Goal: Communication & Community: Ask a question

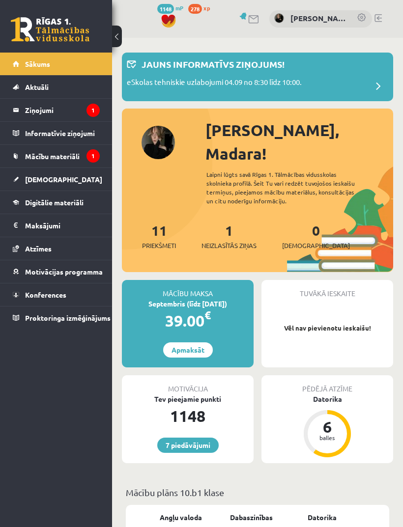
click at [42, 181] on span "[DEMOGRAPHIC_DATA]" at bounding box center [63, 179] width 77 height 9
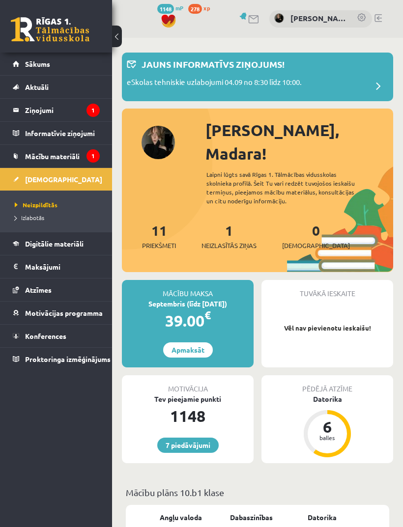
click at [31, 204] on span "Neizpildītās" at bounding box center [36, 205] width 43 height 8
click at [38, 204] on span "Neizpildītās" at bounding box center [36, 205] width 43 height 8
click at [35, 208] on link "Neizpildītās" at bounding box center [58, 205] width 87 height 9
click at [35, 206] on span "Neizpildītās" at bounding box center [36, 205] width 43 height 8
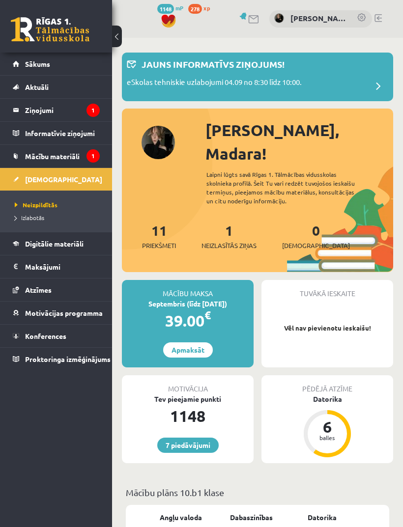
click at [37, 207] on span "Neizpildītās" at bounding box center [36, 205] width 43 height 8
click at [24, 188] on link "[DEMOGRAPHIC_DATA]" at bounding box center [56, 179] width 87 height 23
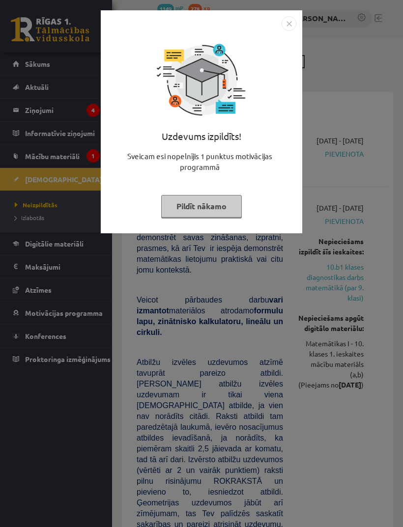
click at [295, 28] on img "Close" at bounding box center [289, 23] width 15 height 15
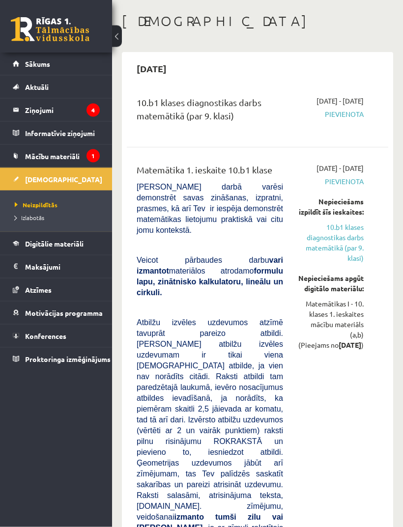
scroll to position [41, 0]
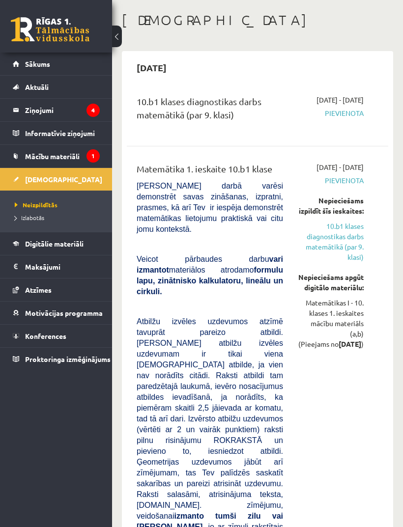
click at [47, 201] on span "Neizpildītās" at bounding box center [36, 205] width 43 height 8
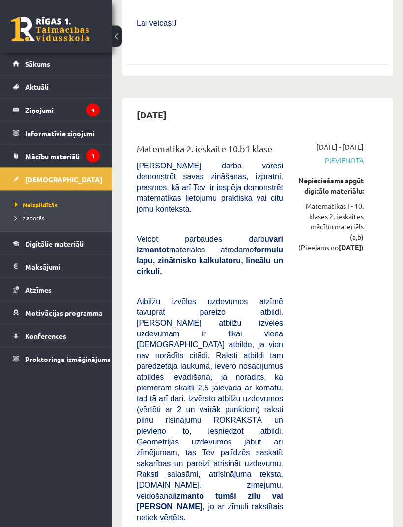
scroll to position [808, 0]
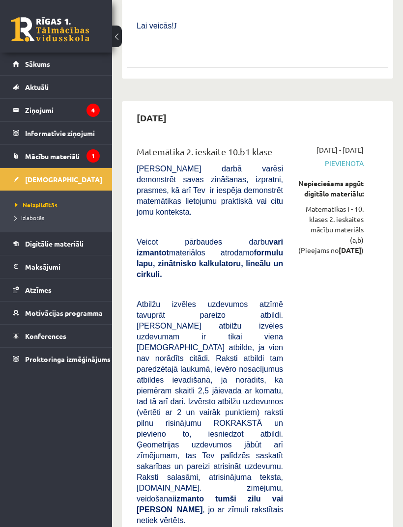
click at [43, 245] on span "Digitālie materiāli" at bounding box center [54, 243] width 58 height 9
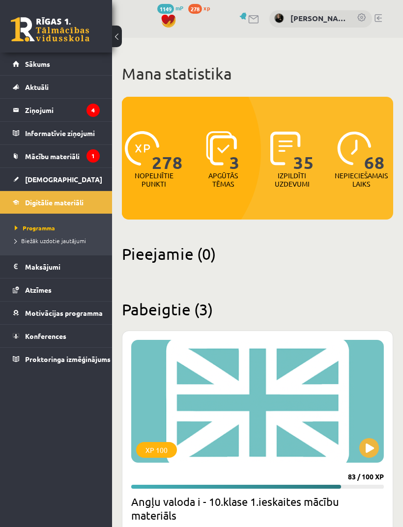
click at [36, 179] on span "[DEMOGRAPHIC_DATA]" at bounding box center [63, 179] width 77 height 9
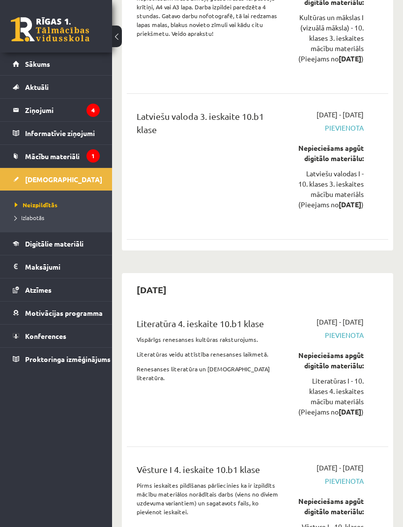
scroll to position [2295, 0]
click at [349, 341] on span "Pievienota" at bounding box center [331, 336] width 66 height 10
click at [346, 341] on span "Pievienota" at bounding box center [331, 336] width 66 height 10
click at [348, 341] on span "Pievienota" at bounding box center [331, 336] width 66 height 10
click at [299, 204] on div "Latviešu valodas I - 10. klases 3. ieskaites mācību materiāls (Pieejams no 2026…" at bounding box center [331, 189] width 66 height 41
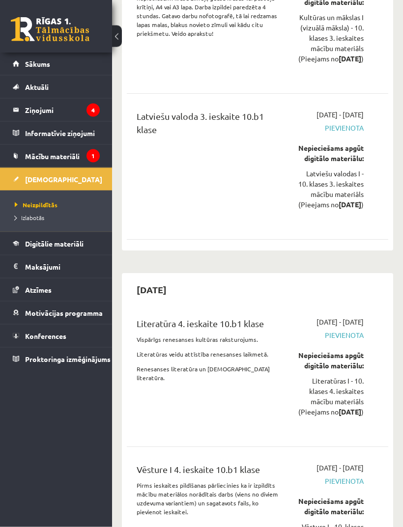
click at [355, 134] on span "Pievienota" at bounding box center [331, 128] width 66 height 10
click at [274, 217] on div "Latviešu valoda 3. ieskaite 10.b1 klase" at bounding box center [209, 167] width 161 height 114
click at [358, 134] on span "Pievienota" at bounding box center [331, 128] width 66 height 10
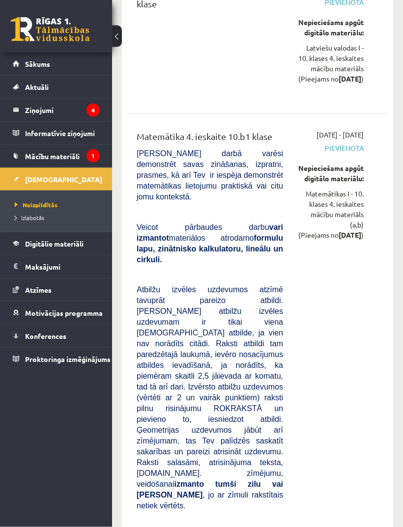
scroll to position [3514, 0]
click at [364, 98] on div "2026-04-16 - 2026-04-30 Pievienota Nepieciešams apgūt digitālo materiālu: Latvi…" at bounding box center [331, 41] width 81 height 114
click at [352, 153] on span "Pievienota" at bounding box center [331, 148] width 66 height 10
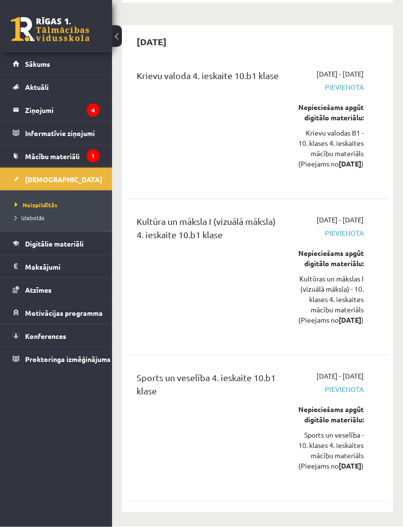
click at [344, 239] on span "Pievienota" at bounding box center [331, 234] width 66 height 10
click at [342, 388] on span "Pievienota" at bounding box center [331, 390] width 66 height 10
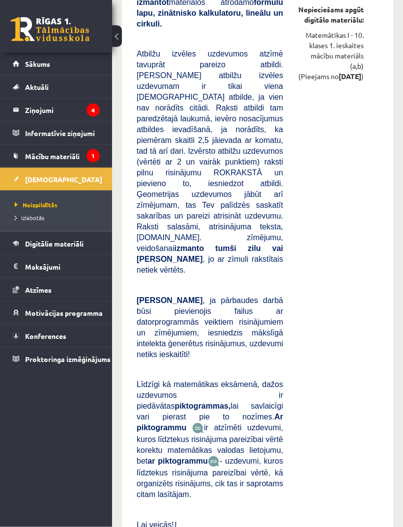
scroll to position [0, 0]
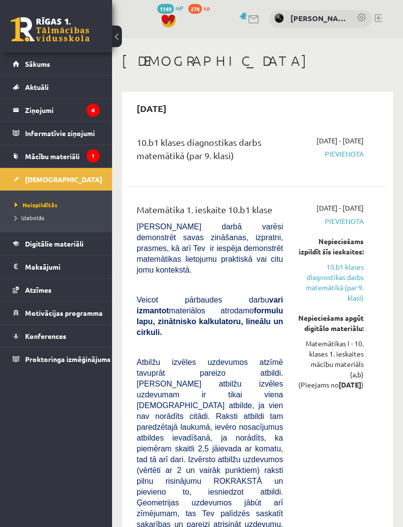
click at [355, 227] on span "Pievienota" at bounding box center [331, 221] width 66 height 10
click at [360, 303] on link "10.b1 klases diagnostikas darbs matemātikā (par 9. klasi)" at bounding box center [331, 282] width 66 height 41
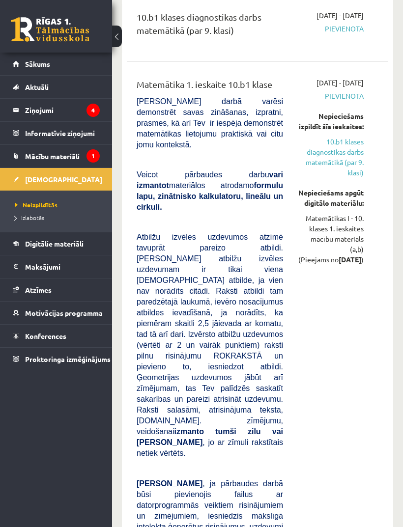
click at [353, 178] on link "10.b1 klases diagnostikas darbs matemātikā (par 9. klasi)" at bounding box center [331, 157] width 66 height 41
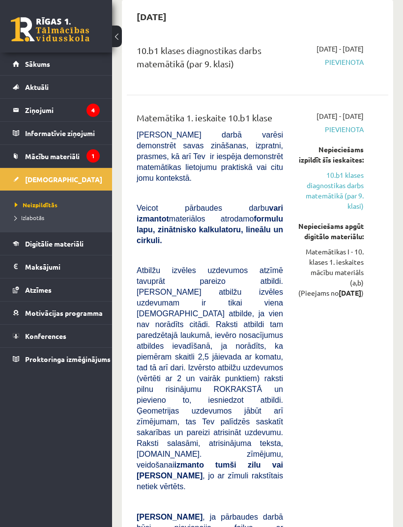
scroll to position [0, 0]
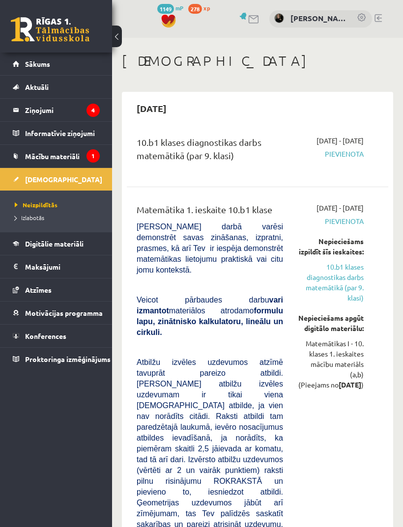
click at [31, 181] on span "[DEMOGRAPHIC_DATA]" at bounding box center [63, 179] width 77 height 9
click at [32, 220] on span "Izlabotās" at bounding box center [29, 218] width 29 height 8
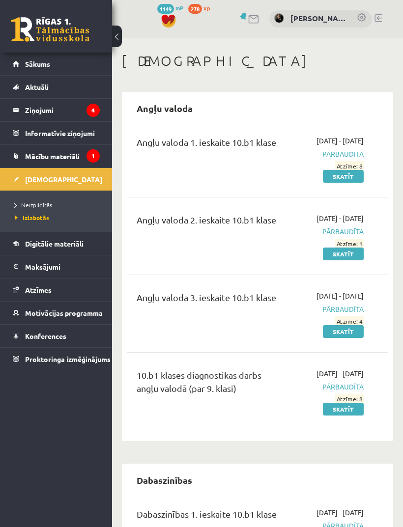
click at [37, 166] on link "Mācību materiāli" at bounding box center [56, 156] width 87 height 23
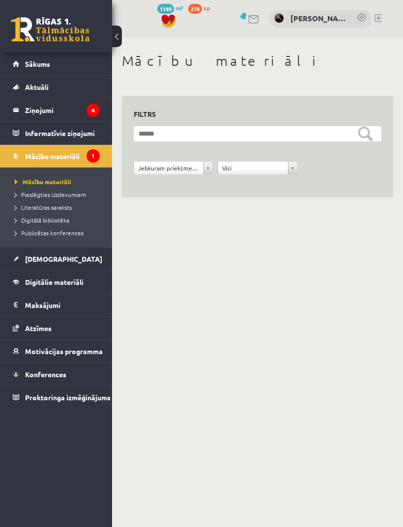
click at [27, 179] on span "Mācību materiāli" at bounding box center [43, 182] width 57 height 8
click at [29, 62] on span "Sākums" at bounding box center [37, 63] width 25 height 9
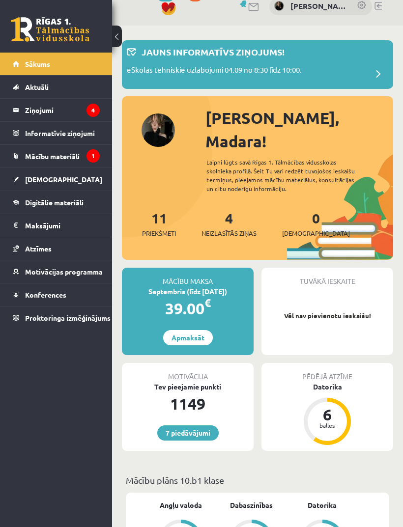
scroll to position [12, 0]
click at [172, 128] on div "[PERSON_NAME], Madara! Laipni lūgts savā Rīgas 1. Tālmācības vidusskolas skolni…" at bounding box center [257, 184] width 271 height 154
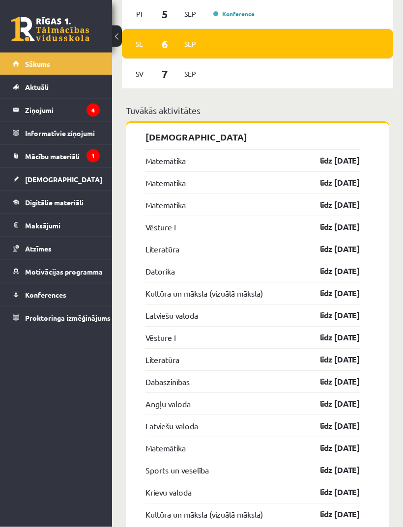
scroll to position [1062, 0]
click at [354, 155] on link "līdz [DATE]" at bounding box center [331, 161] width 57 height 12
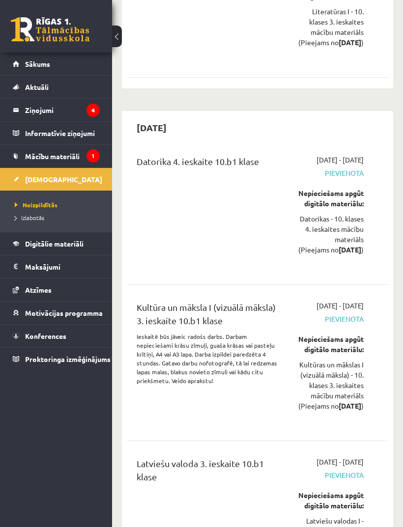
click at [51, 251] on link "Digitālie materiāli" at bounding box center [56, 244] width 87 height 23
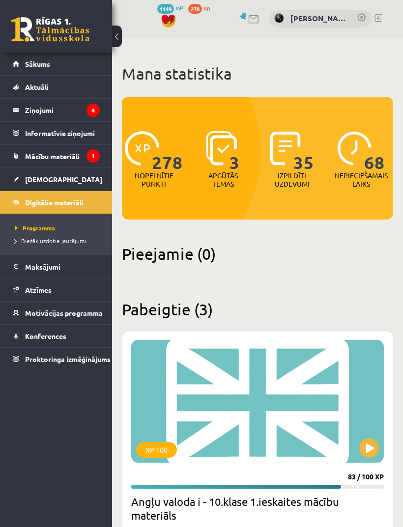
click at [34, 118] on legend "Ziņojumi 4" at bounding box center [62, 110] width 75 height 23
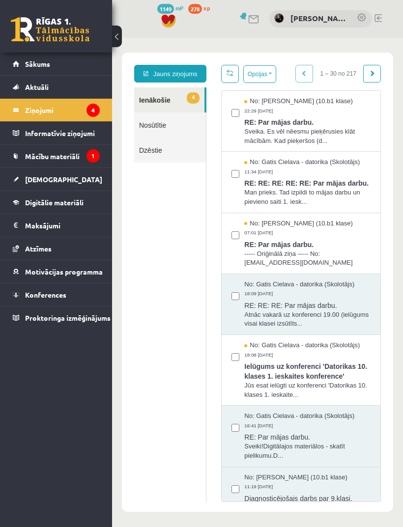
click at [339, 238] on span "RE: Par mājas darbu." at bounding box center [307, 243] width 126 height 12
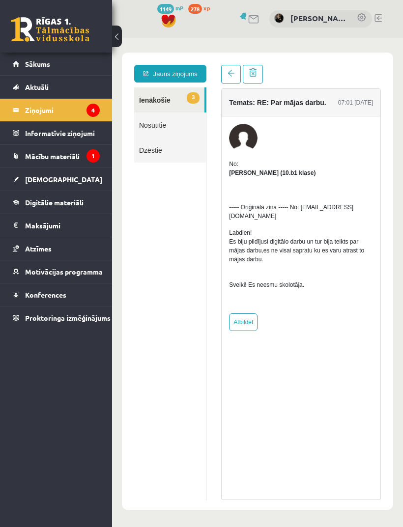
click at [229, 72] on span at bounding box center [231, 73] width 7 height 7
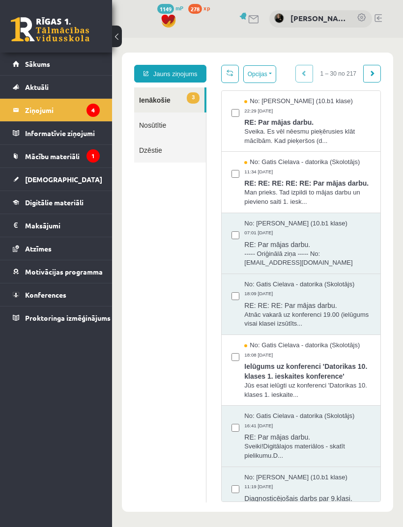
click at [349, 190] on span "Man prieks. Tad izpildi to mājas darbu un pievieno saiti 1. iesk..." at bounding box center [307, 197] width 126 height 18
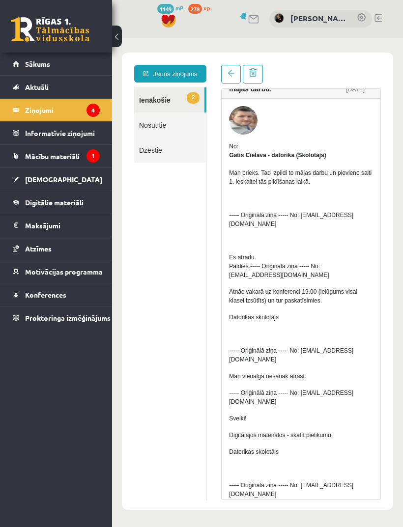
scroll to position [16, 0]
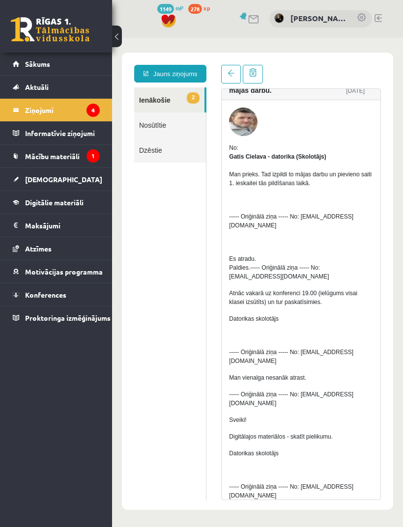
click at [232, 70] on span at bounding box center [231, 73] width 7 height 7
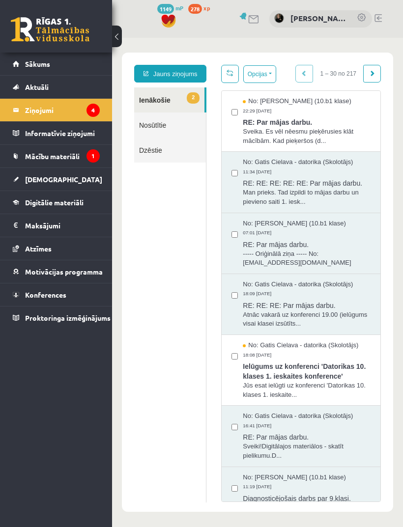
scroll to position [0, 0]
click at [330, 128] on span "Sveika. Es vēl nēesmu pieķērusies klāt mācībām. Kad pieķeršos (d..." at bounding box center [307, 136] width 126 height 18
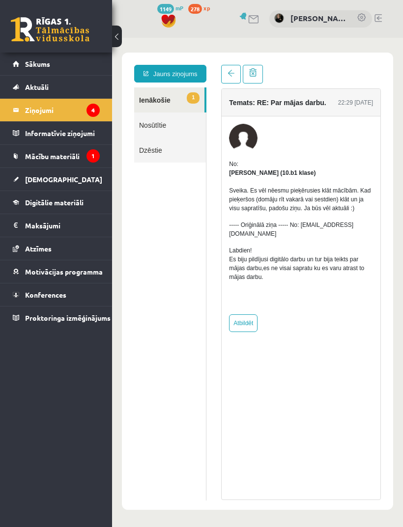
click at [232, 72] on span at bounding box center [231, 73] width 7 height 7
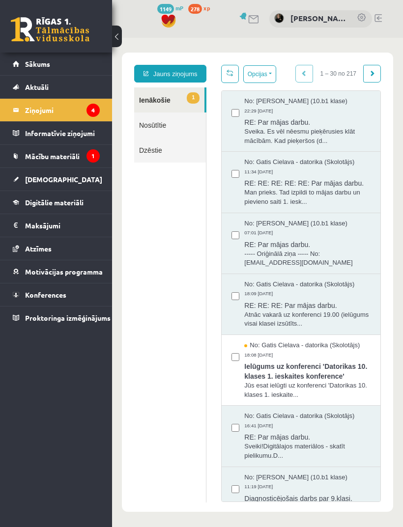
click at [295, 371] on span "Ielūgums uz konferenci 'Datorikas 10. klases 1. ieskaites konference'" at bounding box center [307, 370] width 126 height 22
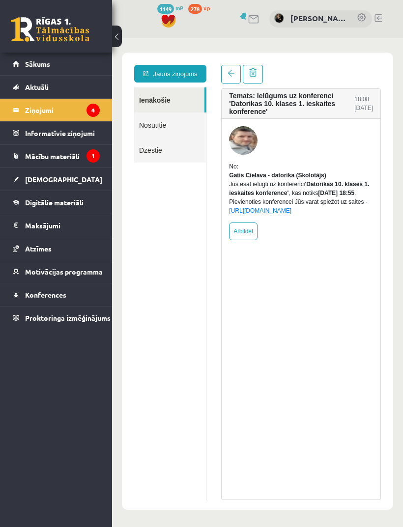
click at [234, 72] on span at bounding box center [231, 73] width 7 height 7
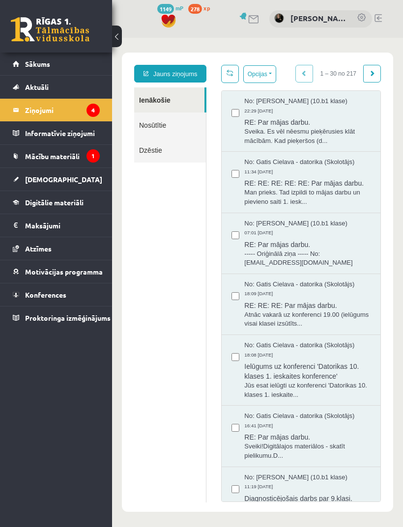
click at [41, 176] on span "[DEMOGRAPHIC_DATA]" at bounding box center [63, 179] width 77 height 9
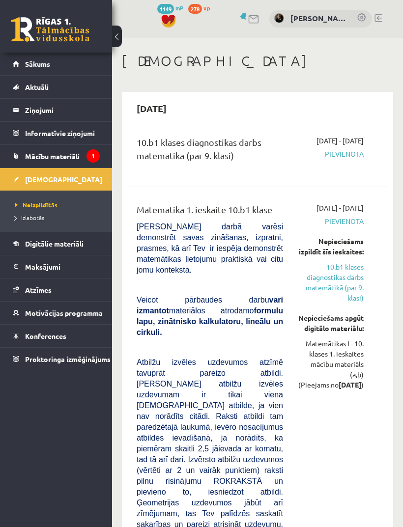
click at [40, 113] on legend "Ziņojumi 4" at bounding box center [62, 110] width 75 height 23
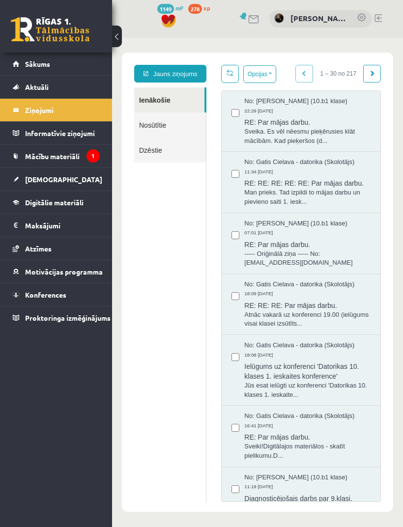
click at [193, 79] on link "Jauns ziņojums" at bounding box center [170, 74] width 72 height 18
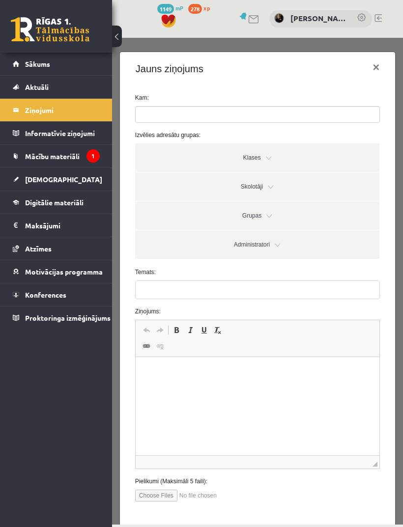
click at [308, 121] on ul at bounding box center [258, 115] width 244 height 16
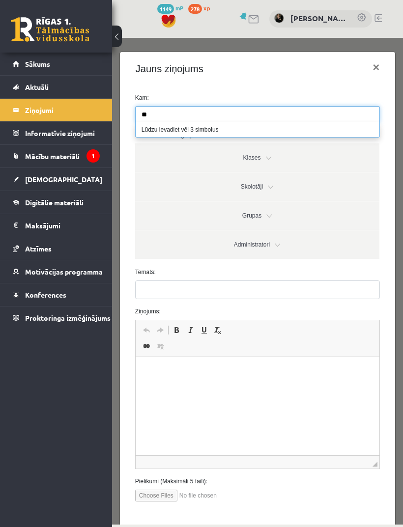
type input "*"
click at [378, 101] on label "Kam:" at bounding box center [258, 97] width 260 height 9
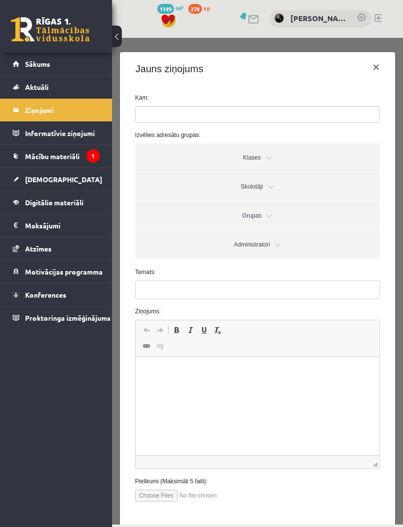
click at [292, 243] on link "Administratori" at bounding box center [257, 245] width 244 height 29
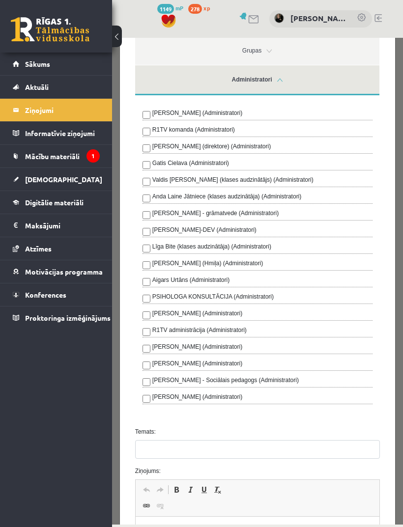
scroll to position [166, 0]
click at [305, 325] on div "[PERSON_NAME] (Administratori) R1TV komanda (Administratori) [PERSON_NAME] (dir…" at bounding box center [258, 256] width 230 height 296
click at [283, 327] on div "R1TV administrācija (Administratori)" at bounding box center [258, 331] width 230 height 12
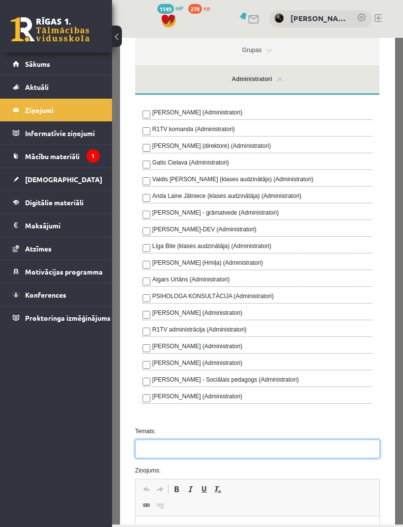
click at [181, 441] on input "Temats:" at bounding box center [257, 449] width 245 height 19
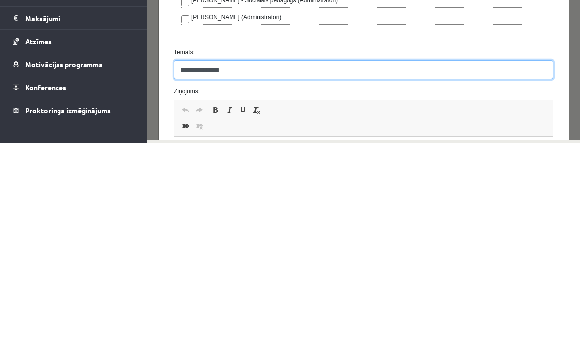
scroll to position [234, 0]
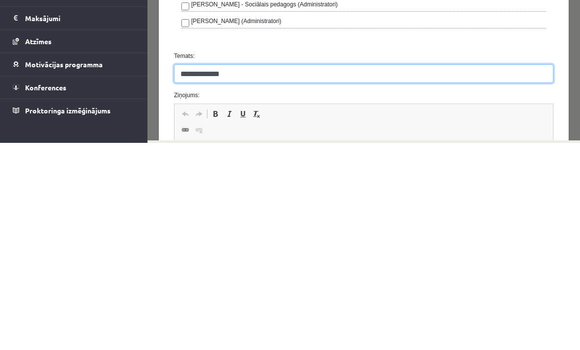
type input "**********"
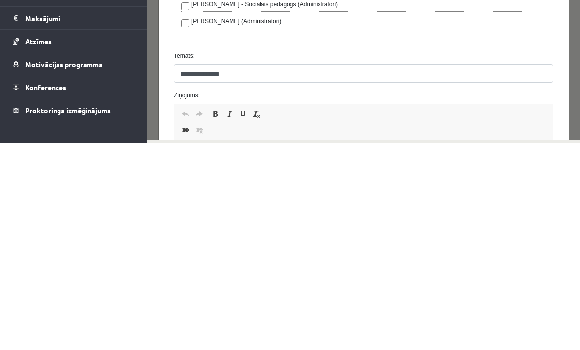
click at [345, 167] on html at bounding box center [364, 156] width 378 height 30
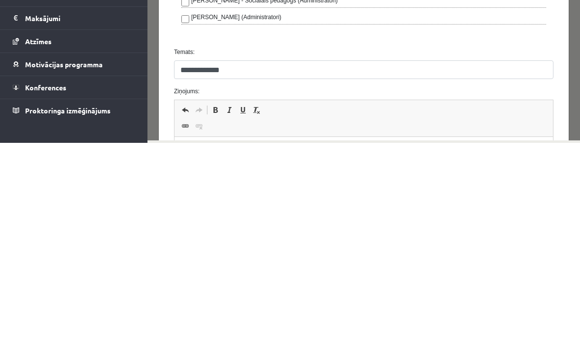
click at [403, 139] on html "**********" at bounding box center [364, 160] width 378 height 46
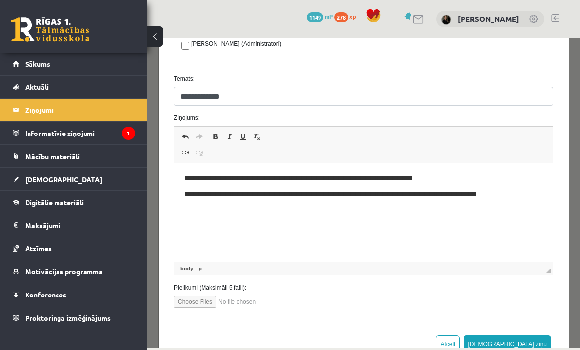
scroll to position [418, 0]
click at [403, 345] on button "[DEMOGRAPHIC_DATA] ziņu" at bounding box center [507, 345] width 87 height 18
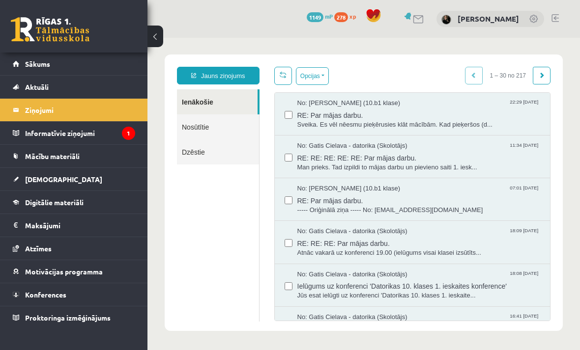
scroll to position [0, 0]
